Goal: Download file/media

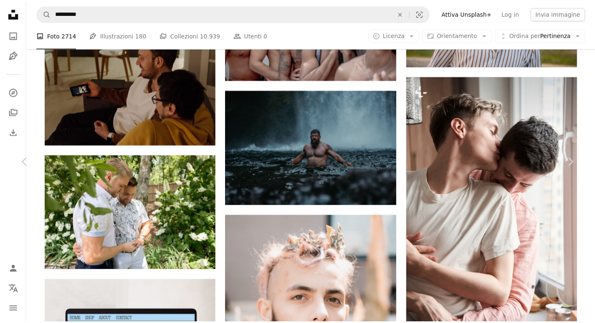
scroll to position [1980, 0]
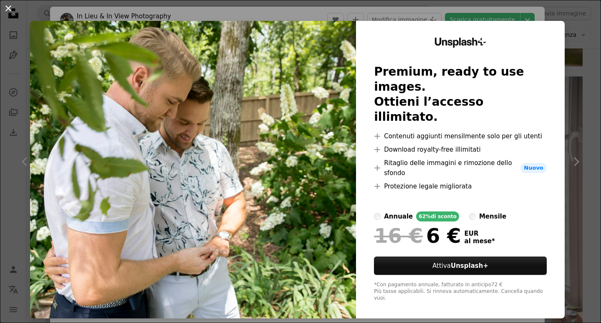
click at [5, 5] on button "An X shape" at bounding box center [8, 8] width 10 height 10
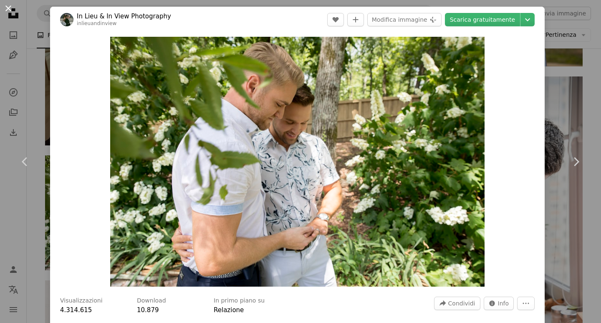
click at [5, 5] on button "An X shape" at bounding box center [8, 8] width 10 height 10
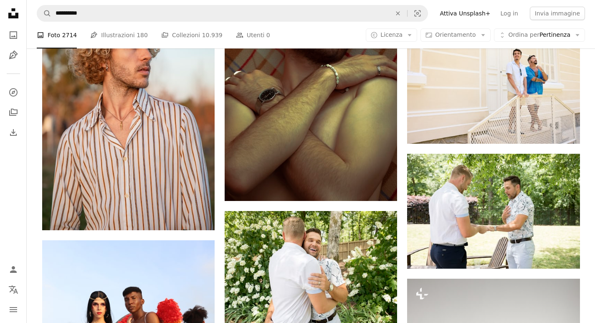
scroll to position [2607, 0]
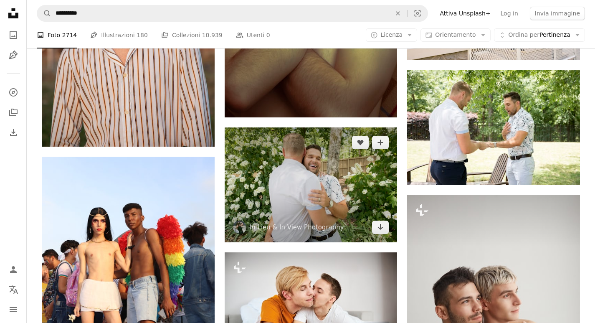
click at [301, 166] on img at bounding box center [311, 184] width 172 height 115
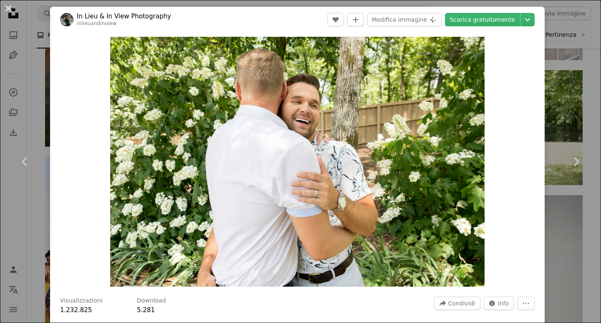
click at [5, 4] on button "An X shape" at bounding box center [8, 8] width 10 height 10
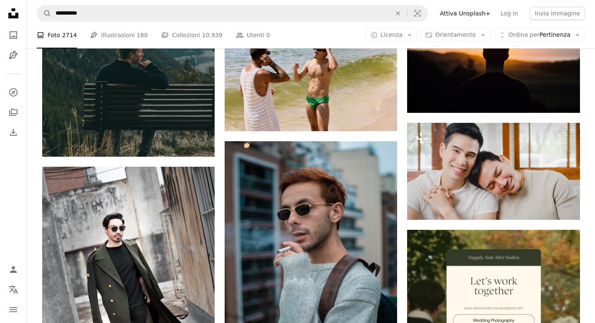
scroll to position [3484, 0]
